Goal: Information Seeking & Learning: Learn about a topic

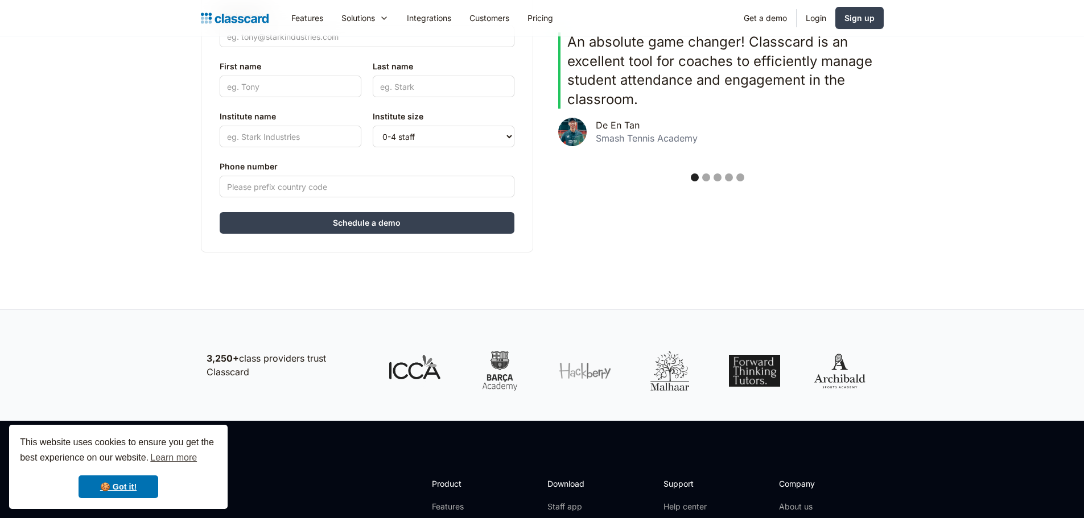
scroll to position [454, 0]
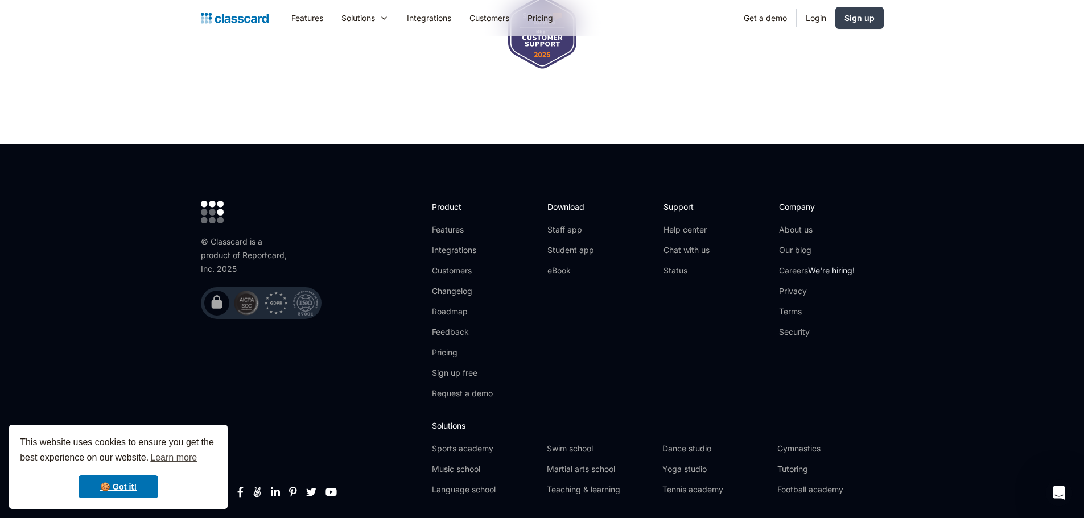
scroll to position [3745, 0]
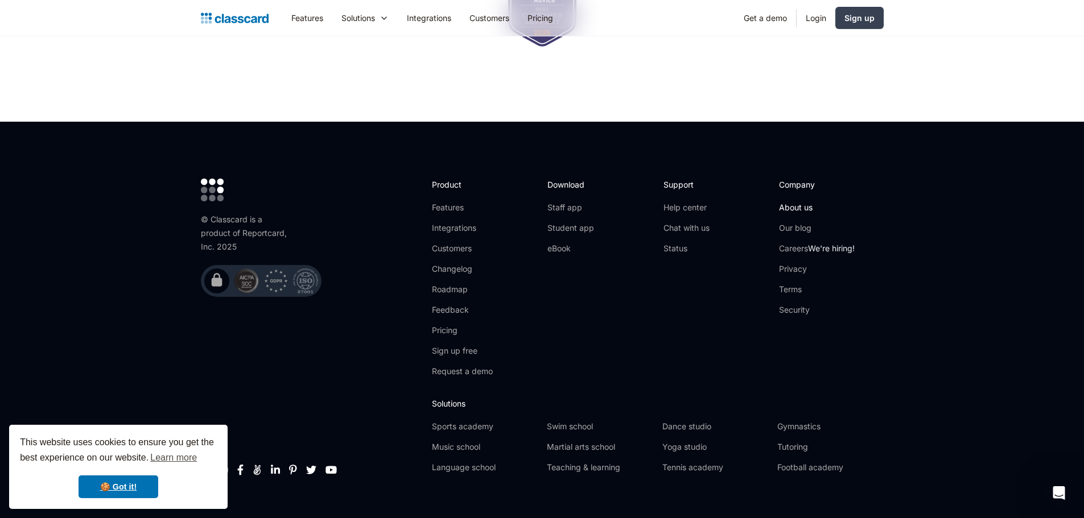
click at [794, 202] on link "About us" at bounding box center [817, 207] width 76 height 11
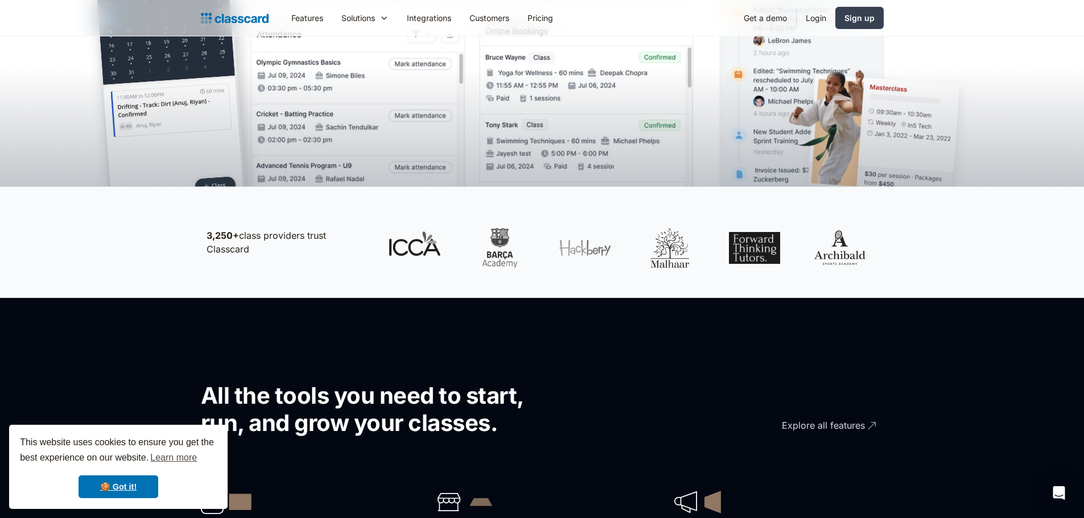
scroll to position [430, 0]
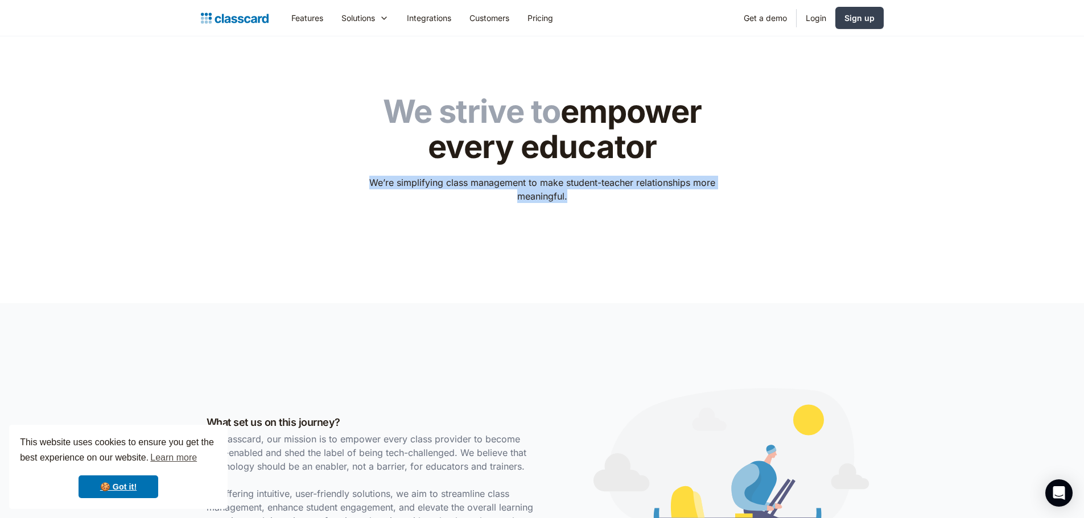
drag, startPoint x: 578, startPoint y: 200, endPoint x: 365, endPoint y: 181, distance: 213.1
click at [365, 181] on p "We’re simplifying class management to make student-teacher relationships more m…" at bounding box center [541, 189] width 361 height 27
copy p "We’re simplifying class management to make student-teacher relationships more m…"
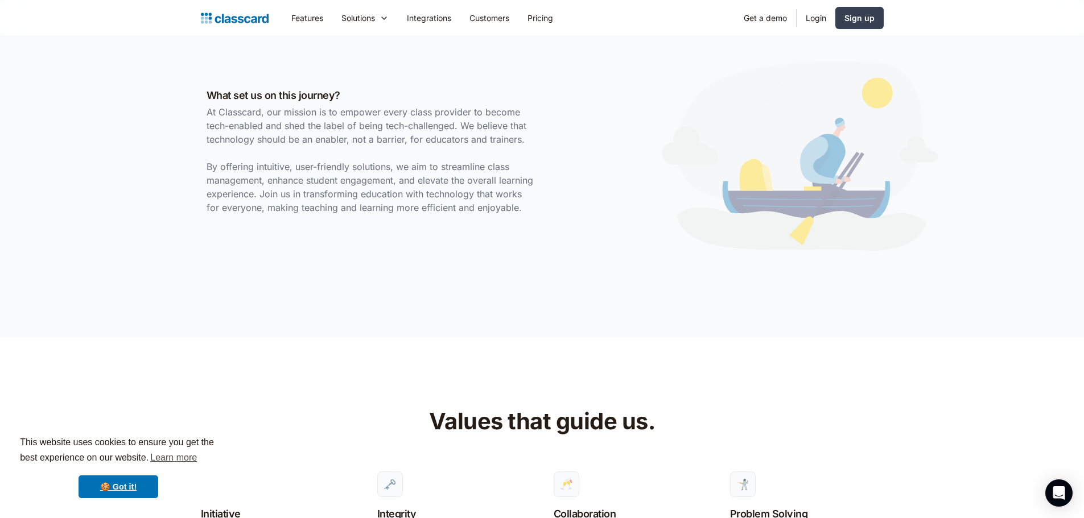
scroll to position [322, 0]
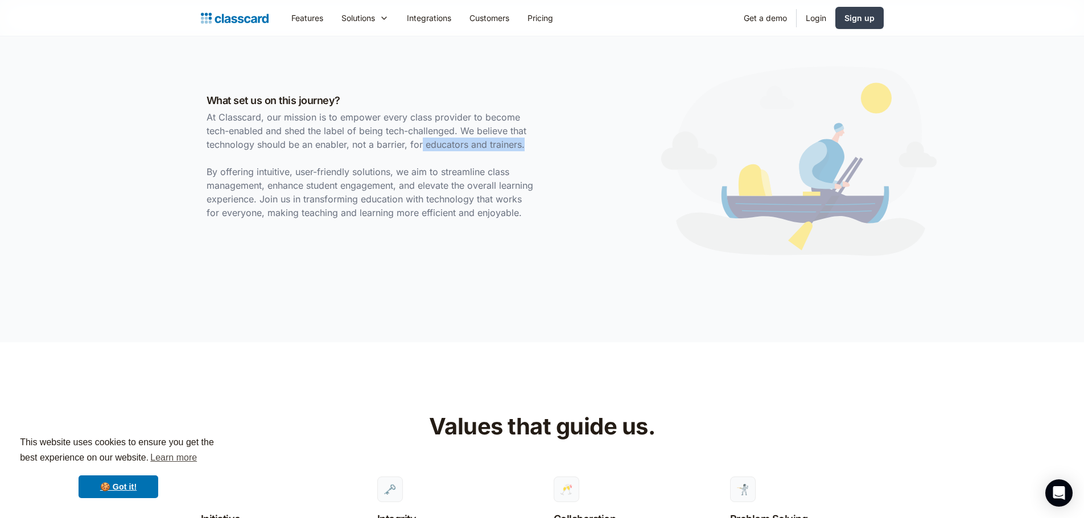
drag, startPoint x: 524, startPoint y: 146, endPoint x: 419, endPoint y: 146, distance: 104.1
click at [419, 146] on p "At Classcard, our mission is to empower every class provider to become tech-ena…" at bounding box center [372, 164] width 330 height 109
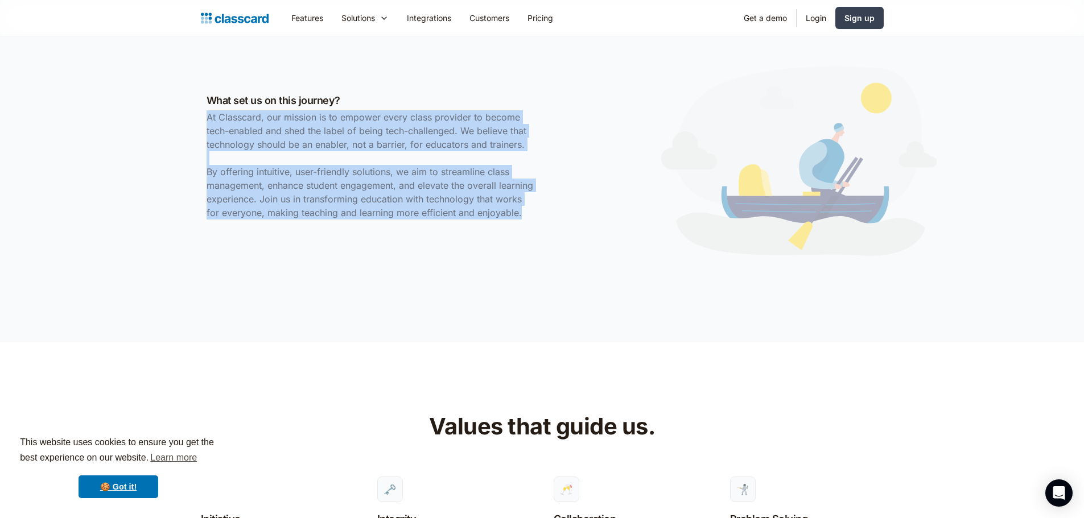
drag, startPoint x: 481, startPoint y: 201, endPoint x: 198, endPoint y: 125, distance: 293.1
click at [198, 125] on div "What set us on this journey? At Classcard, our mission is to empower every clas…" at bounding box center [542, 161] width 1084 height 361
copy p "At Classcard, our mission is to empower every class provider to become tech-ena…"
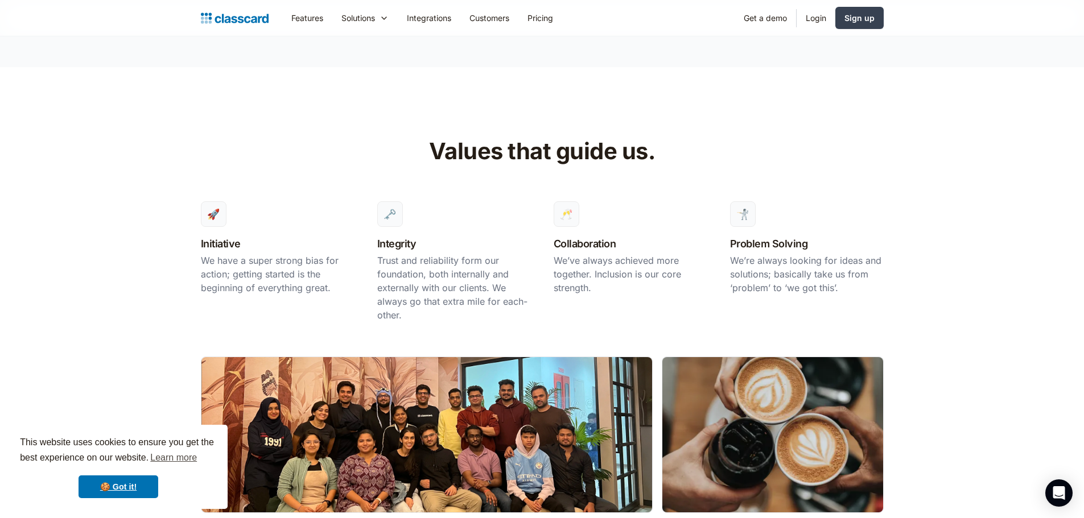
scroll to position [613, 0]
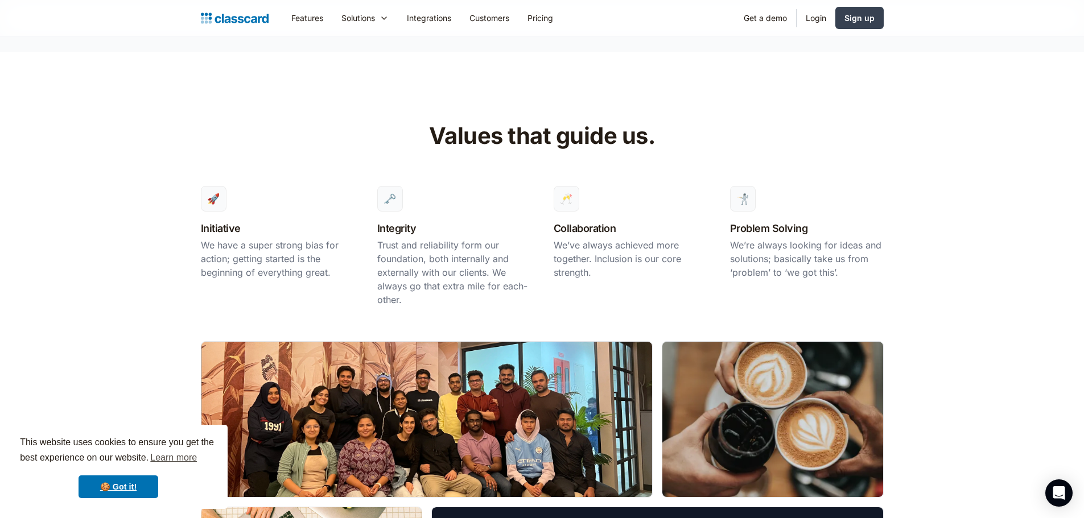
click at [211, 232] on h3 "Initiative" at bounding box center [278, 228] width 154 height 15
copy h3 "Initiative"
click at [401, 229] on h3 "Integrity" at bounding box center [454, 228] width 154 height 15
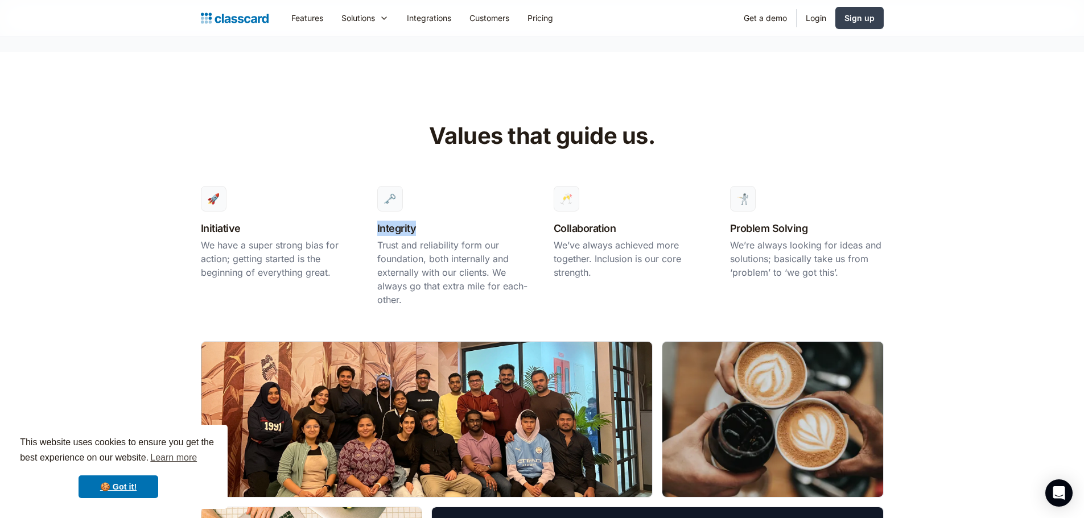
copy h3 "Integrity"
